Goal: Navigation & Orientation: Find specific page/section

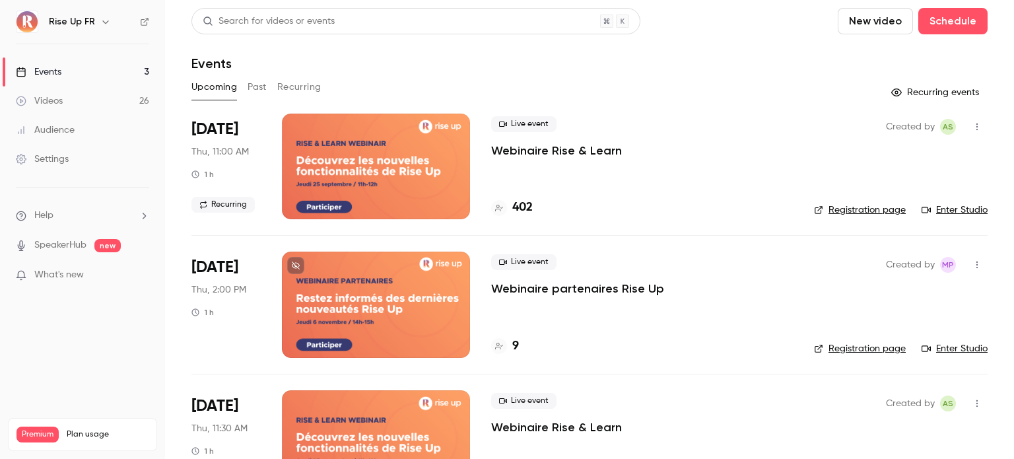
click at [100, 19] on icon "button" at bounding box center [105, 22] width 11 height 11
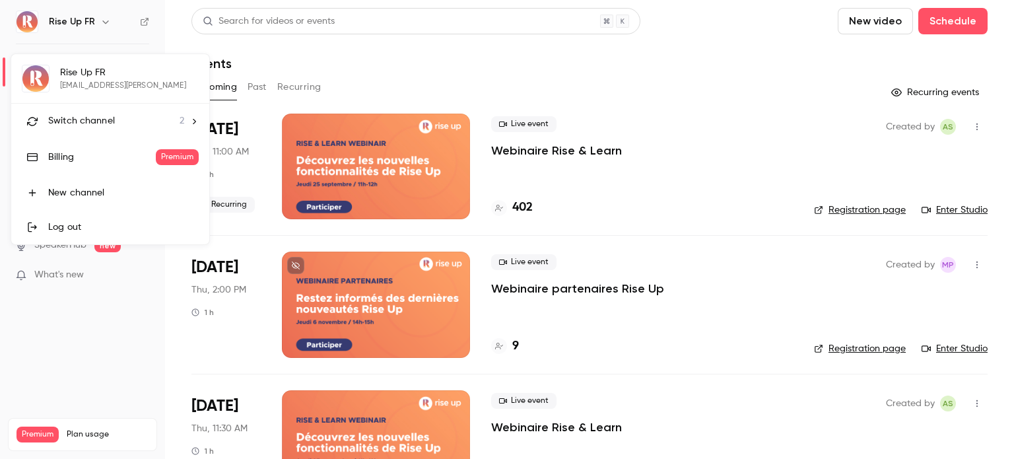
click at [100, 116] on span "Switch channel" at bounding box center [81, 121] width 67 height 14
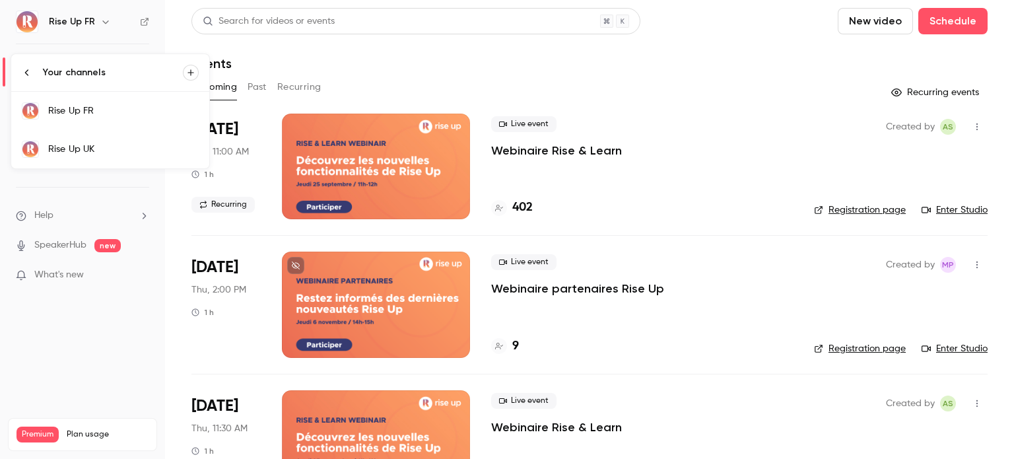
click at [78, 147] on div "Rise Up UK" at bounding box center [123, 149] width 151 height 13
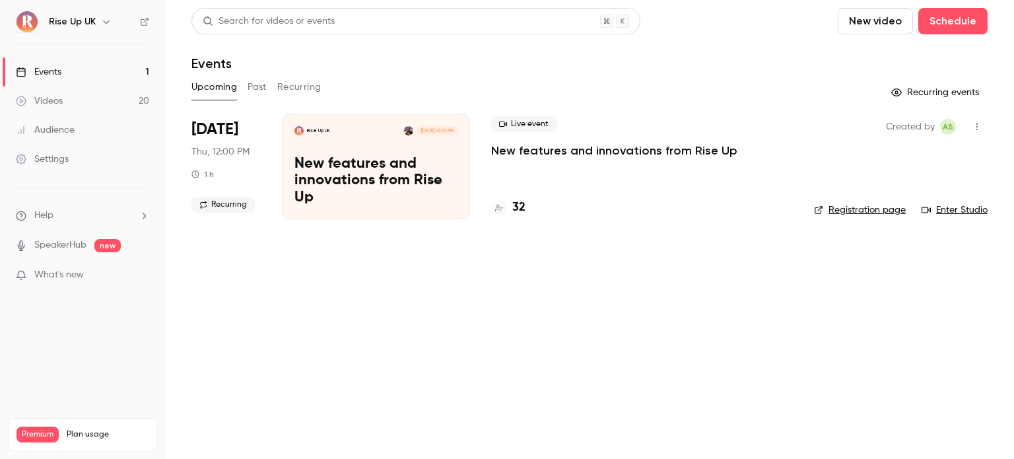
click at [389, 160] on p "New features and innovations from Rise Up" at bounding box center [375, 181] width 163 height 51
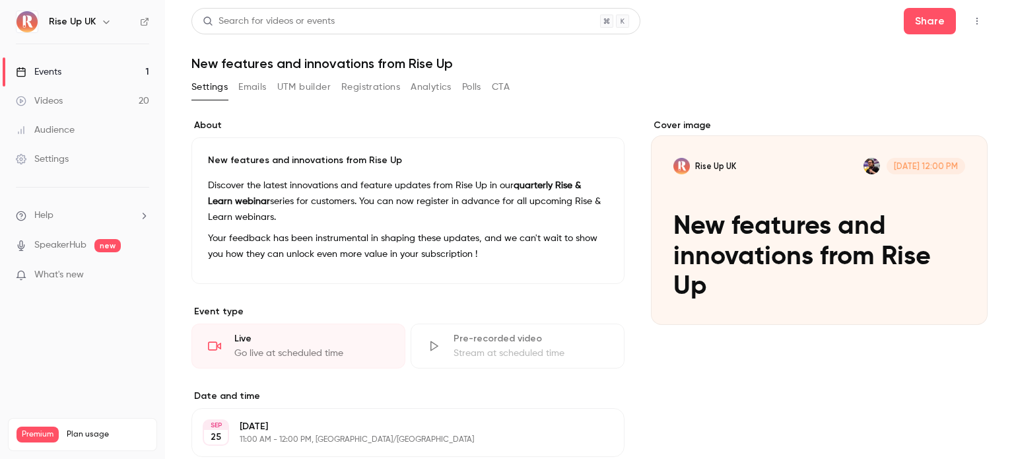
click at [98, 34] on nav "Rise Up UK Events 1 Videos 20 Audience Settings Help SpeakerHub new What's new …" at bounding box center [82, 229] width 165 height 459
click at [98, 26] on button "button" at bounding box center [106, 22] width 16 height 16
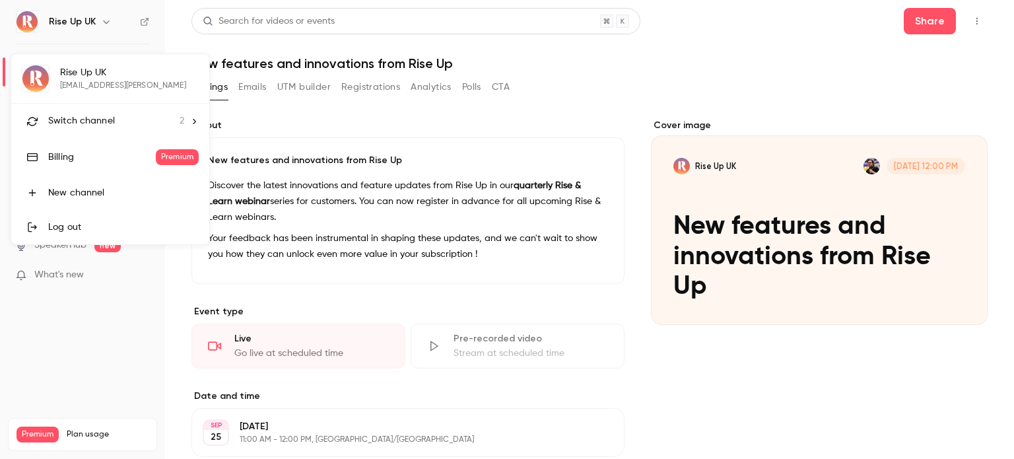
click at [116, 118] on div "Switch channel 2" at bounding box center [116, 121] width 136 height 14
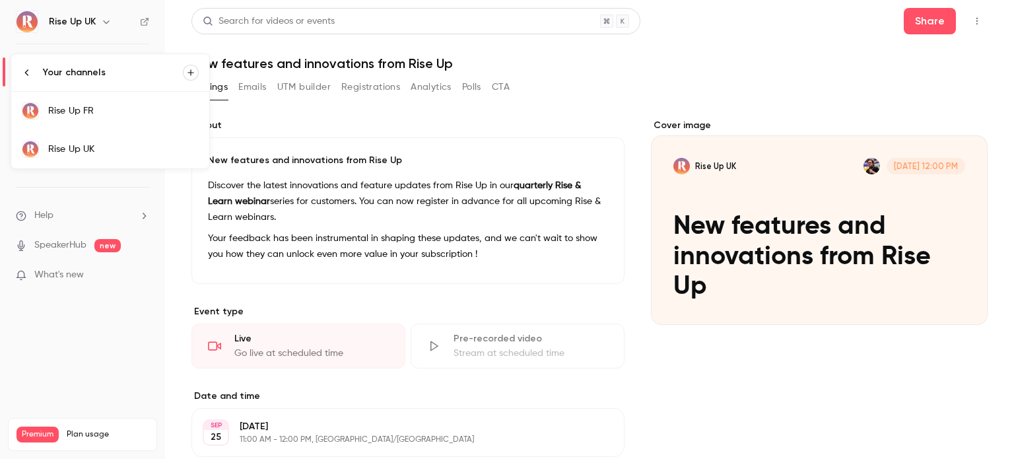
click at [89, 113] on div "Rise Up FR" at bounding box center [123, 110] width 151 height 13
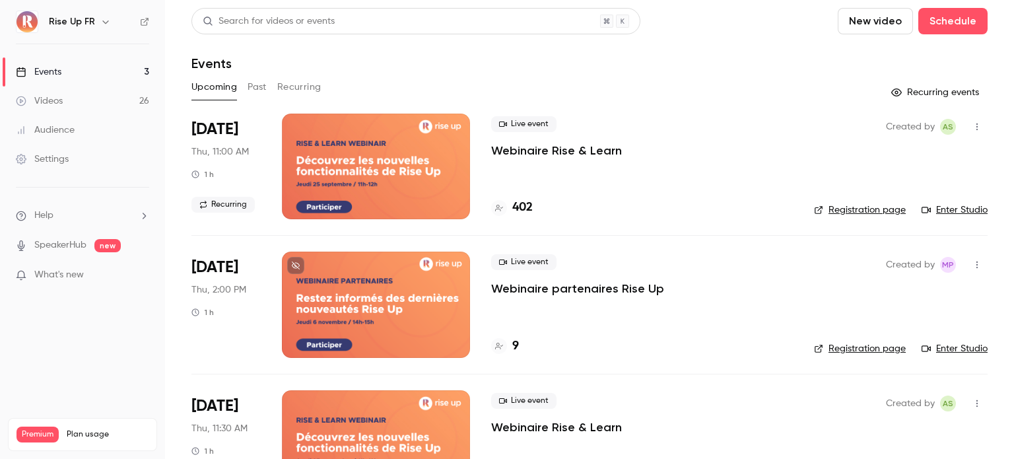
click at [79, 76] on link "Events 3" at bounding box center [82, 71] width 165 height 29
click at [100, 23] on icon "button" at bounding box center [105, 22] width 11 height 11
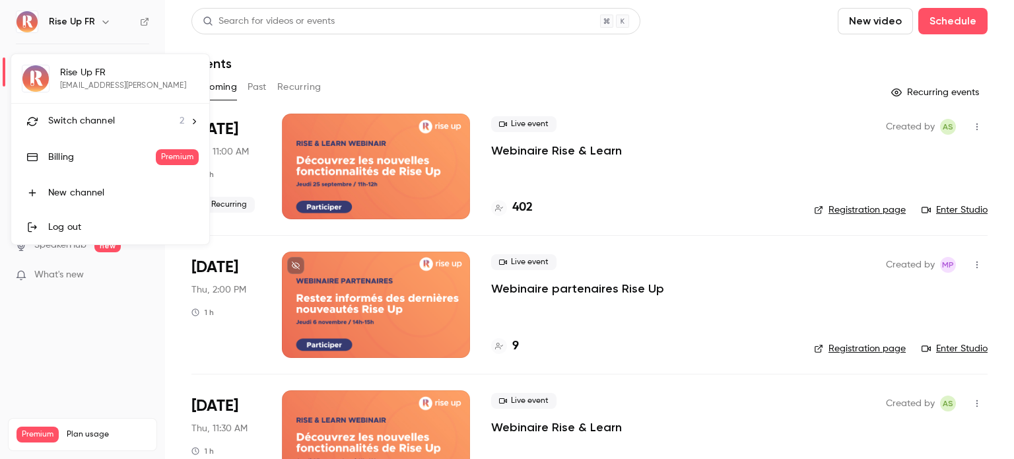
click at [93, 120] on span "Switch channel" at bounding box center [81, 121] width 67 height 14
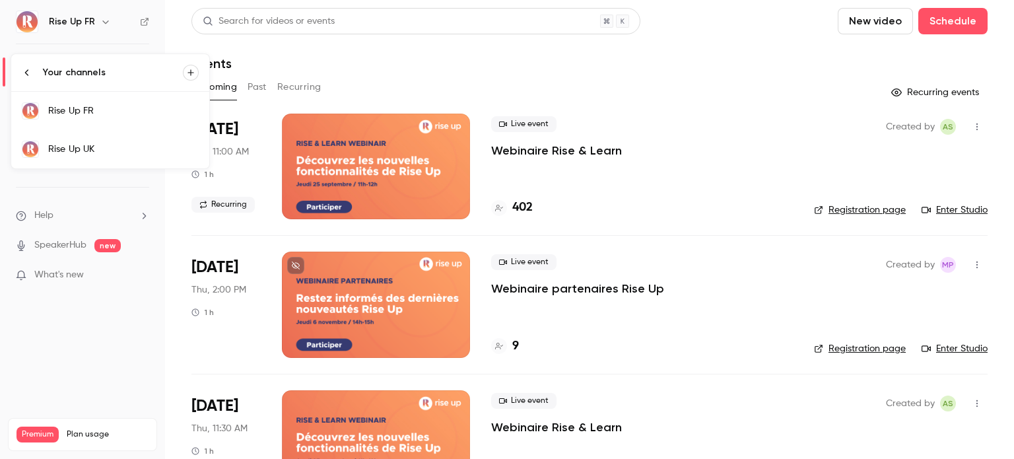
click at [104, 145] on div "Rise Up UK" at bounding box center [123, 149] width 151 height 13
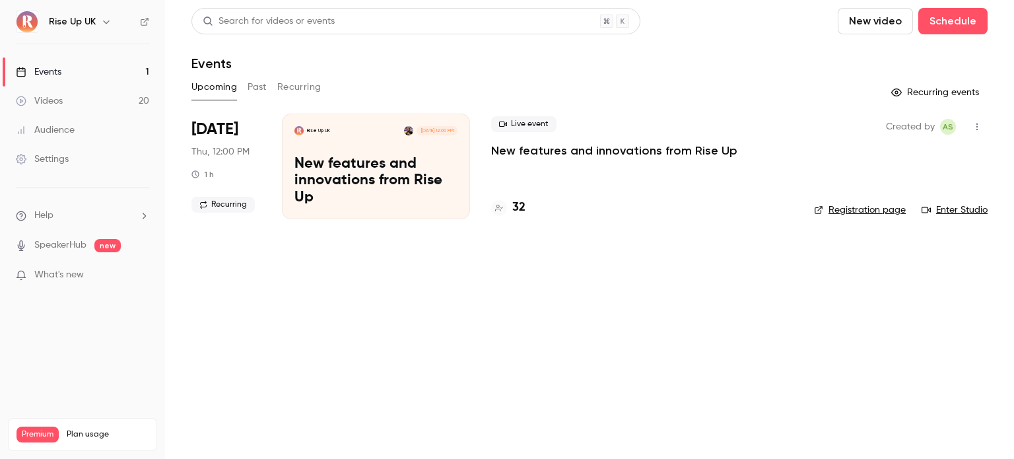
click at [101, 25] on icon "button" at bounding box center [106, 22] width 11 height 11
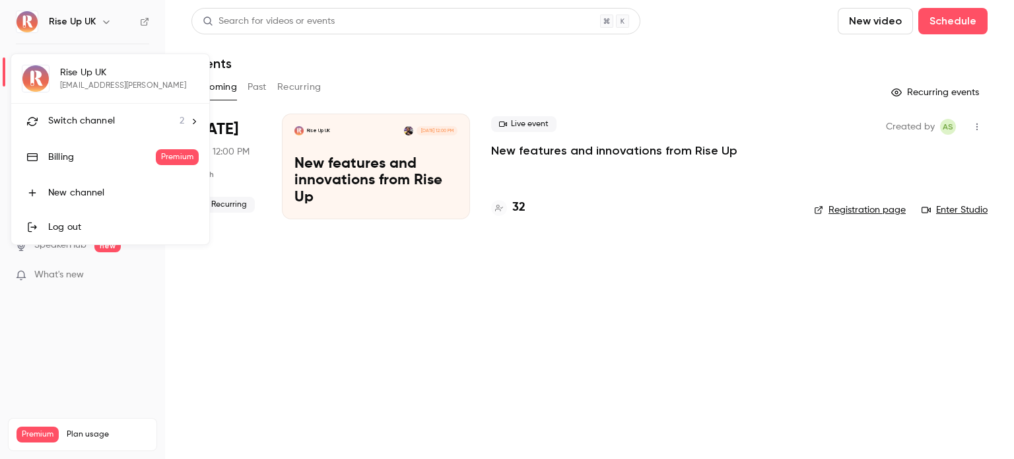
click at [94, 118] on span "Switch channel" at bounding box center [81, 121] width 67 height 14
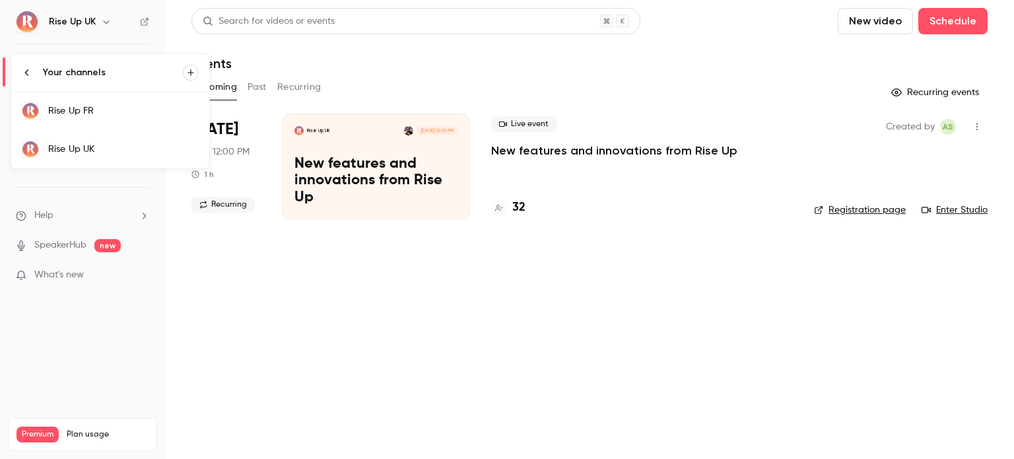
click at [100, 111] on div "Rise Up FR" at bounding box center [123, 110] width 151 height 13
